Goal: Task Accomplishment & Management: Complete application form

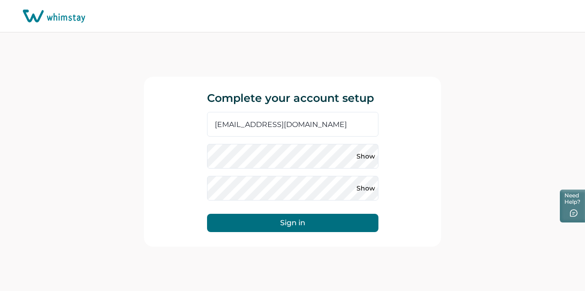
click at [287, 157] on div "Show" at bounding box center [293, 156] width 172 height 25
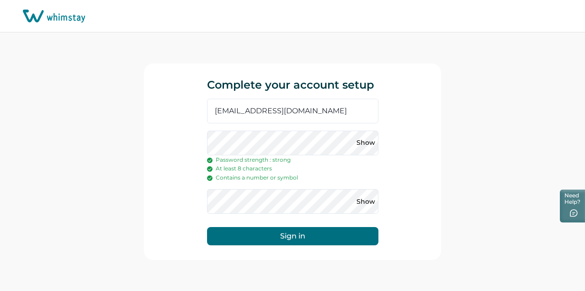
click at [292, 234] on button "Sign in" at bounding box center [293, 236] width 172 height 18
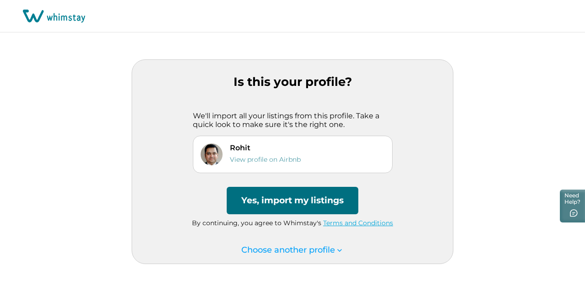
click at [309, 201] on button "Yes, import my listings" at bounding box center [293, 200] width 132 height 27
